Goal: Task Accomplishment & Management: Use online tool/utility

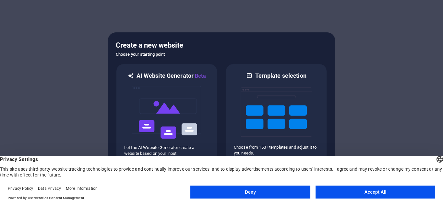
click at [375, 193] on button "Accept All" at bounding box center [376, 192] width 120 height 13
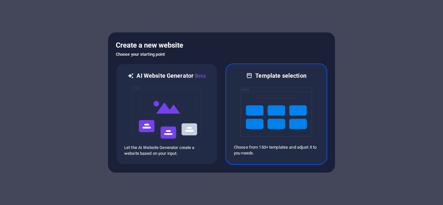
click at [257, 95] on img at bounding box center [276, 112] width 71 height 65
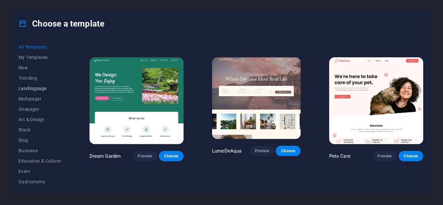
click at [45, 86] on span "Landingpage" at bounding box center [39, 88] width 42 height 5
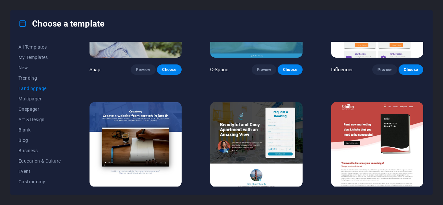
scroll to position [519, 0]
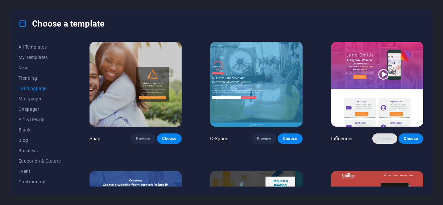
click at [379, 137] on span "Preview" at bounding box center [384, 138] width 14 height 5
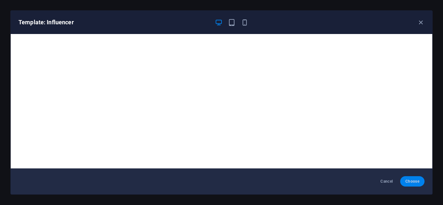
click at [415, 182] on span "Choose" at bounding box center [412, 181] width 14 height 5
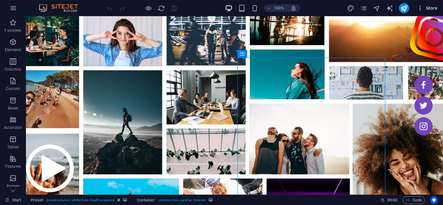
click at [420, 4] on button "More" at bounding box center [427, 8] width 26 height 10
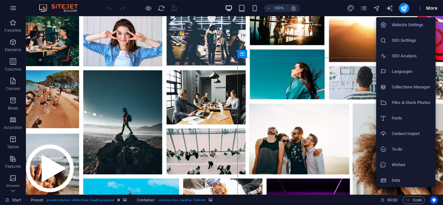
click at [375, 7] on div at bounding box center [221, 102] width 443 height 205
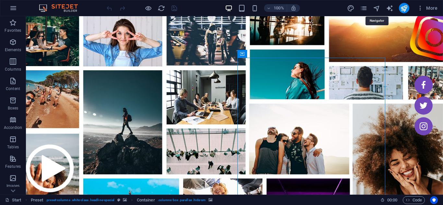
click at [378, 7] on icon "navigator" at bounding box center [376, 8] width 7 height 7
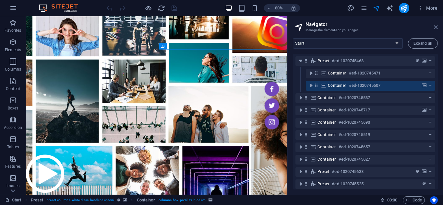
click at [437, 26] on icon at bounding box center [436, 27] width 4 height 5
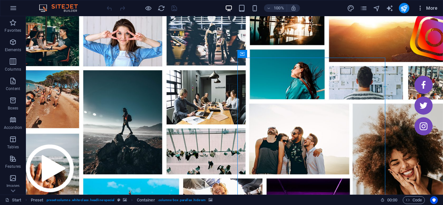
click at [420, 8] on icon "button" at bounding box center [420, 8] width 6 height 6
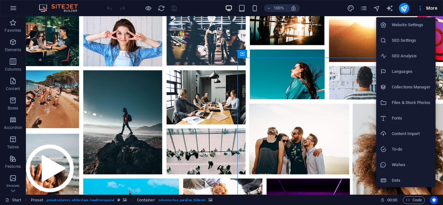
click at [420, 8] on div at bounding box center [221, 102] width 443 height 205
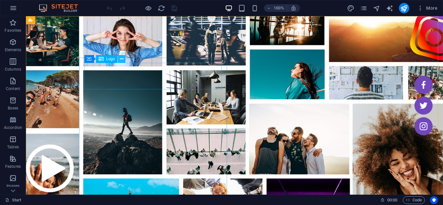
click at [122, 60] on icon at bounding box center [122, 59] width 4 height 7
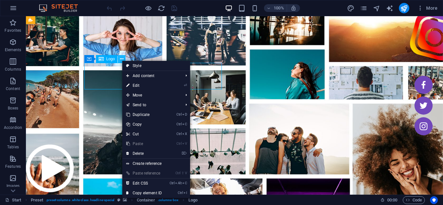
click at [122, 60] on icon at bounding box center [122, 59] width 4 height 7
click at [234, 44] on figure at bounding box center [234, 132] width 417 height 233
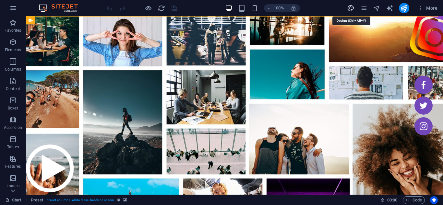
click at [354, 6] on icon "design" at bounding box center [350, 8] width 7 height 7
select select "rem"
select select "300"
select select "px"
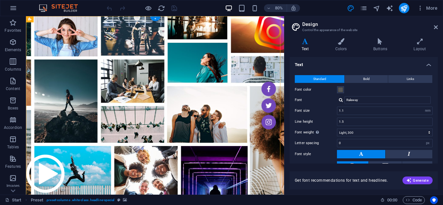
click at [223, 23] on figure at bounding box center [187, 132] width 323 height 233
click at [435, 27] on icon at bounding box center [436, 27] width 4 height 5
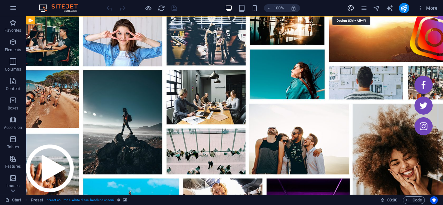
click at [353, 5] on icon "design" at bounding box center [350, 8] width 7 height 7
select select "rem"
select select "300"
select select "px"
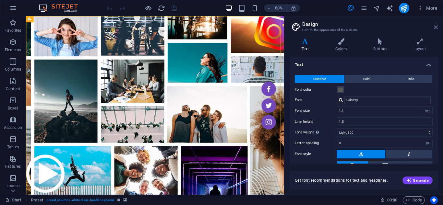
click at [434, 28] on icon at bounding box center [436, 27] width 4 height 5
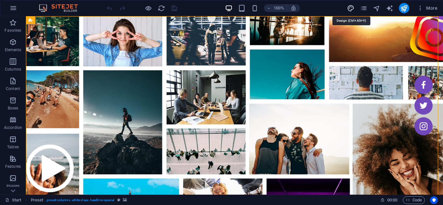
click at [351, 5] on icon "design" at bounding box center [350, 8] width 7 height 7
select select "rem"
select select "300"
select select "px"
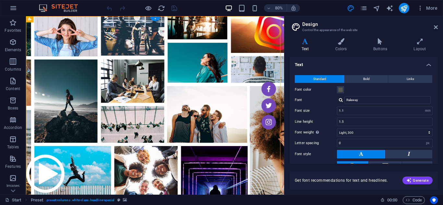
click at [256, 17] on figure at bounding box center [187, 132] width 323 height 233
click at [60, 18] on icon at bounding box center [61, 20] width 4 height 6
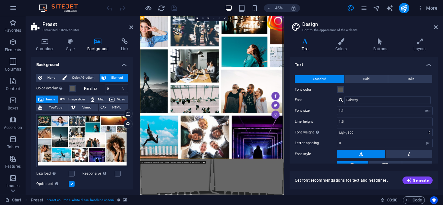
click at [436, 24] on h2 "Design" at bounding box center [370, 24] width 136 height 6
drag, startPoint x: 297, startPoint y: 11, endPoint x: 436, endPoint y: 27, distance: 139.3
click at [436, 27] on icon at bounding box center [436, 27] width 4 height 5
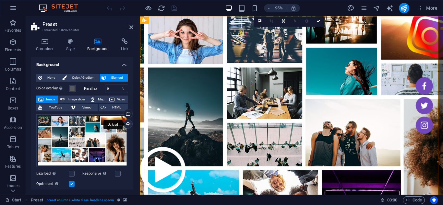
click at [126, 125] on div "Upload" at bounding box center [128, 125] width 10 height 10
